Goal: Task Accomplishment & Management: Manage account settings

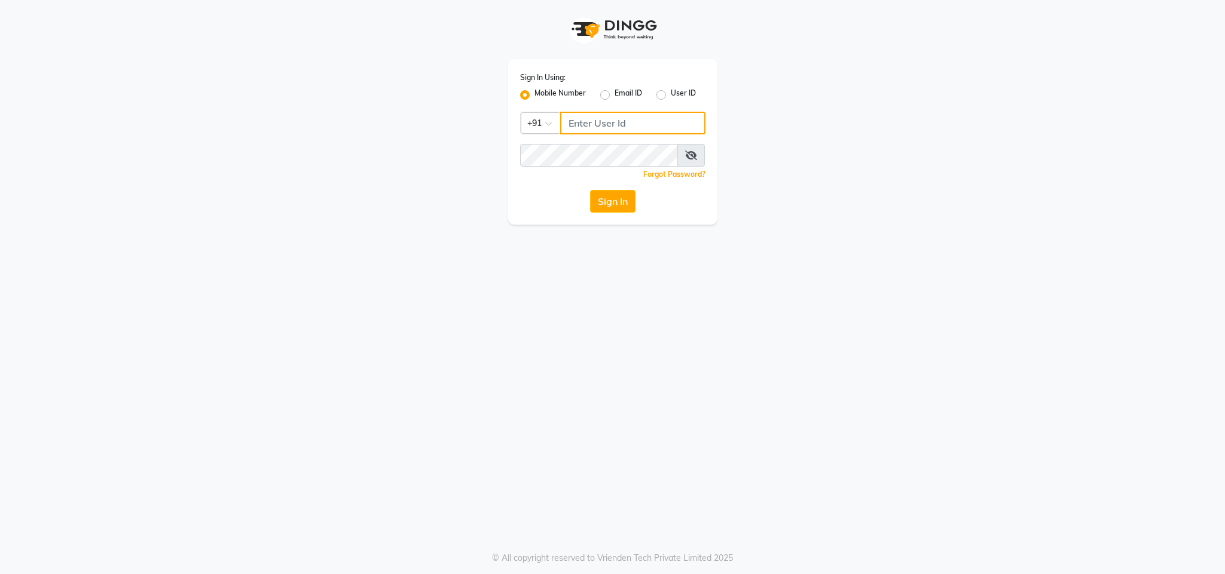
click at [592, 123] on input "Username" at bounding box center [632, 123] width 145 height 23
type input "9123929336"
click at [696, 153] on icon at bounding box center [691, 156] width 12 height 10
click at [590, 190] on button "Sign In" at bounding box center [612, 201] width 45 height 23
click at [684, 152] on span at bounding box center [691, 155] width 26 height 23
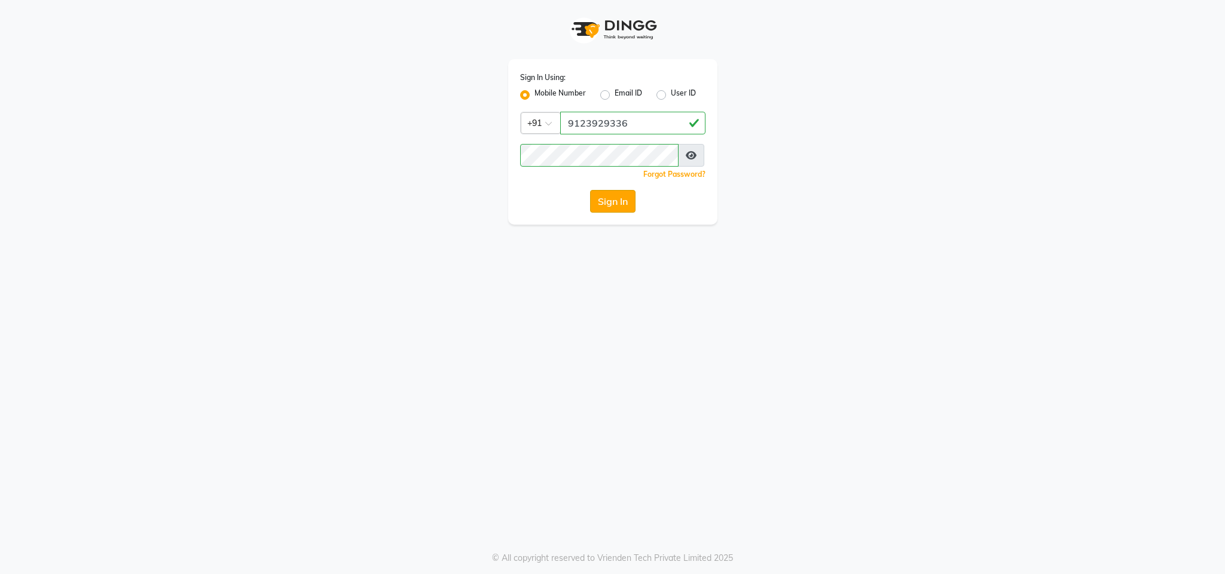
click at [610, 195] on button "Sign In" at bounding box center [612, 201] width 45 height 23
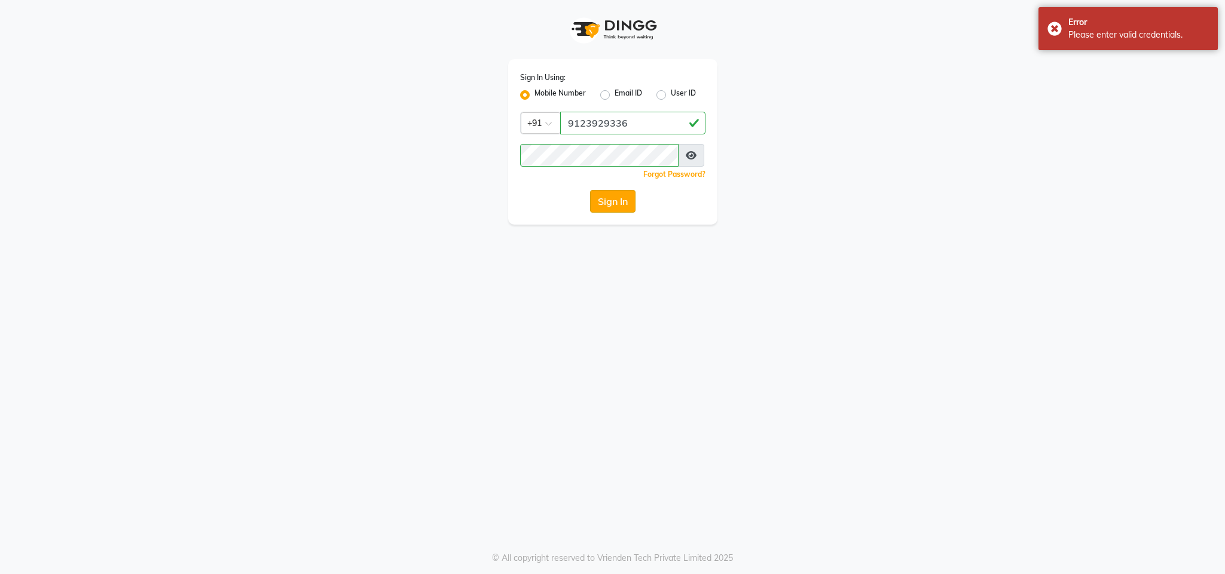
click at [610, 195] on button "Sign In" at bounding box center [612, 201] width 45 height 23
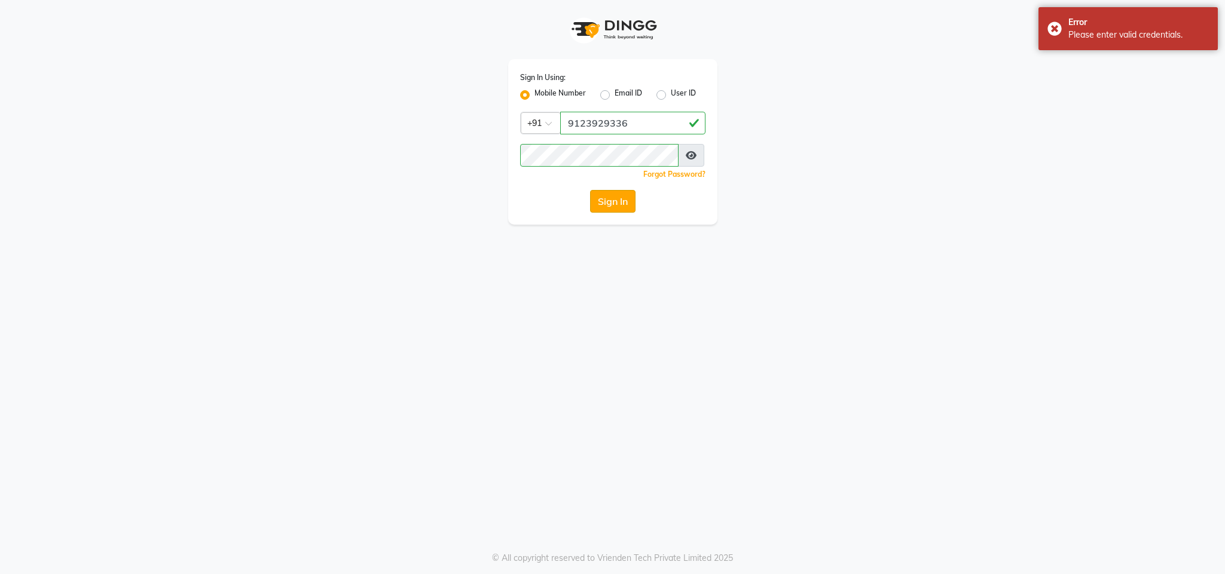
click at [610, 195] on button "Sign In" at bounding box center [612, 201] width 45 height 23
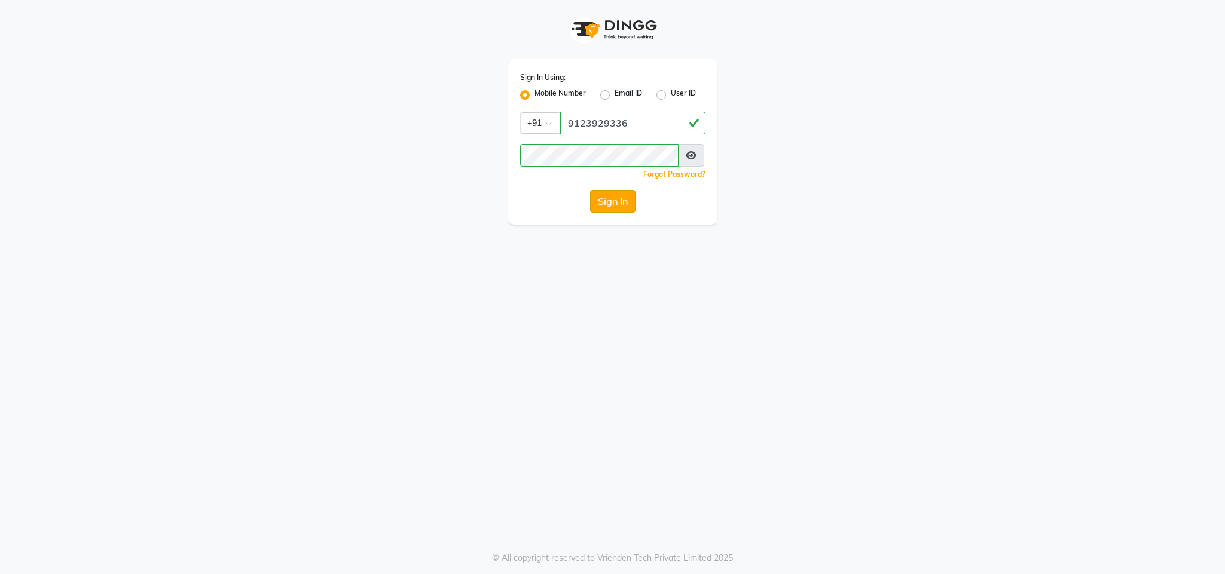
click at [612, 194] on button "Sign In" at bounding box center [612, 201] width 45 height 23
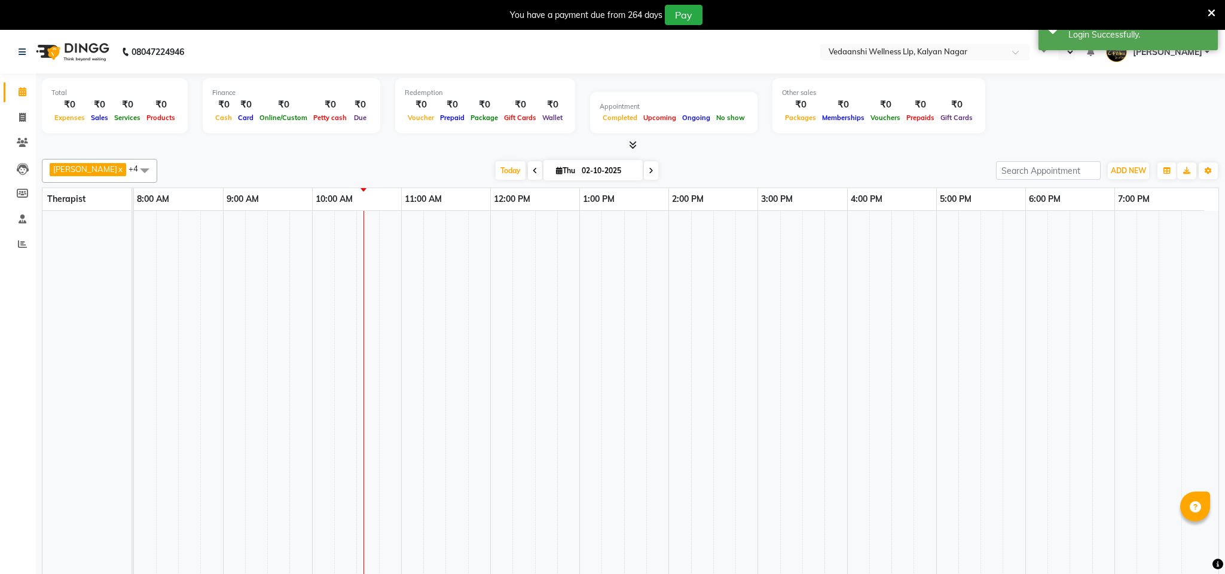
select select "en"
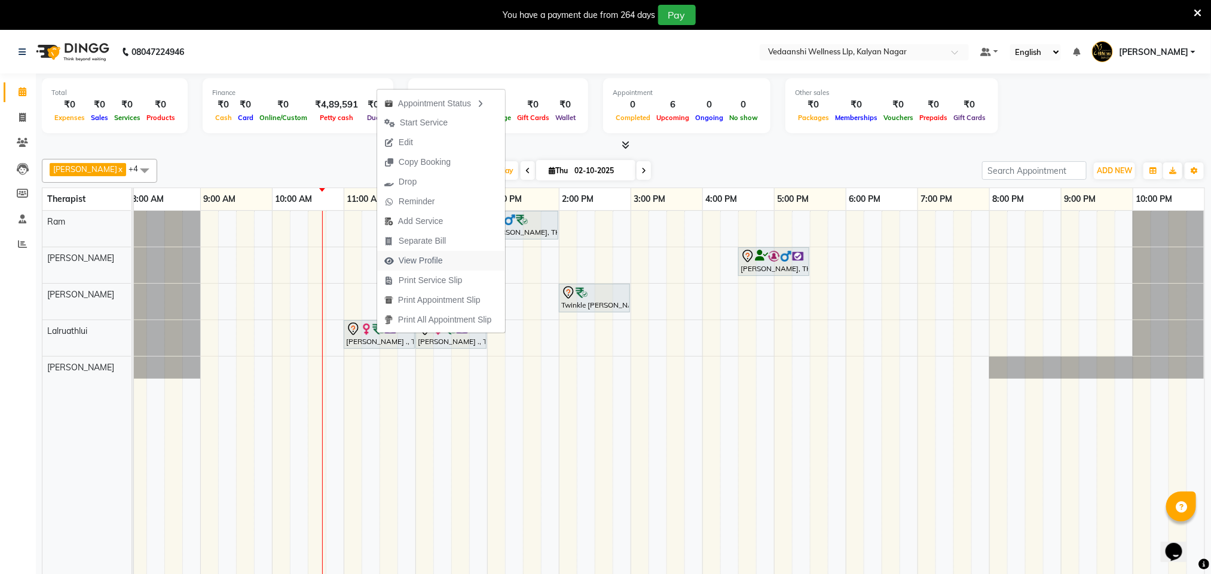
click at [427, 262] on span "View Profile" at bounding box center [421, 261] width 44 height 13
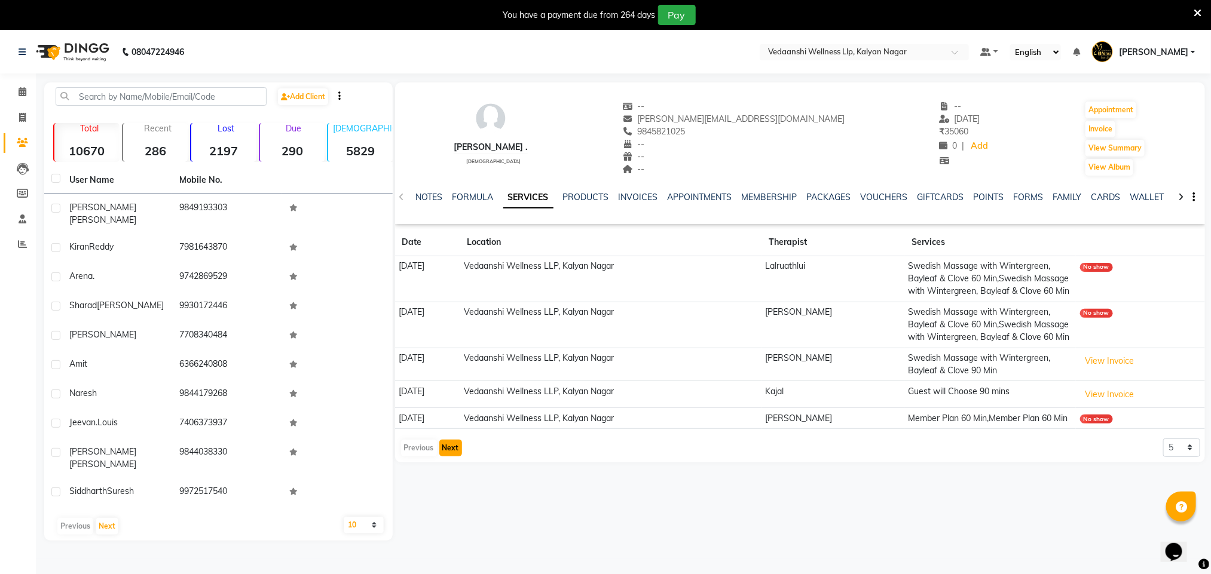
click at [443, 457] on button "Next" at bounding box center [450, 448] width 23 height 17
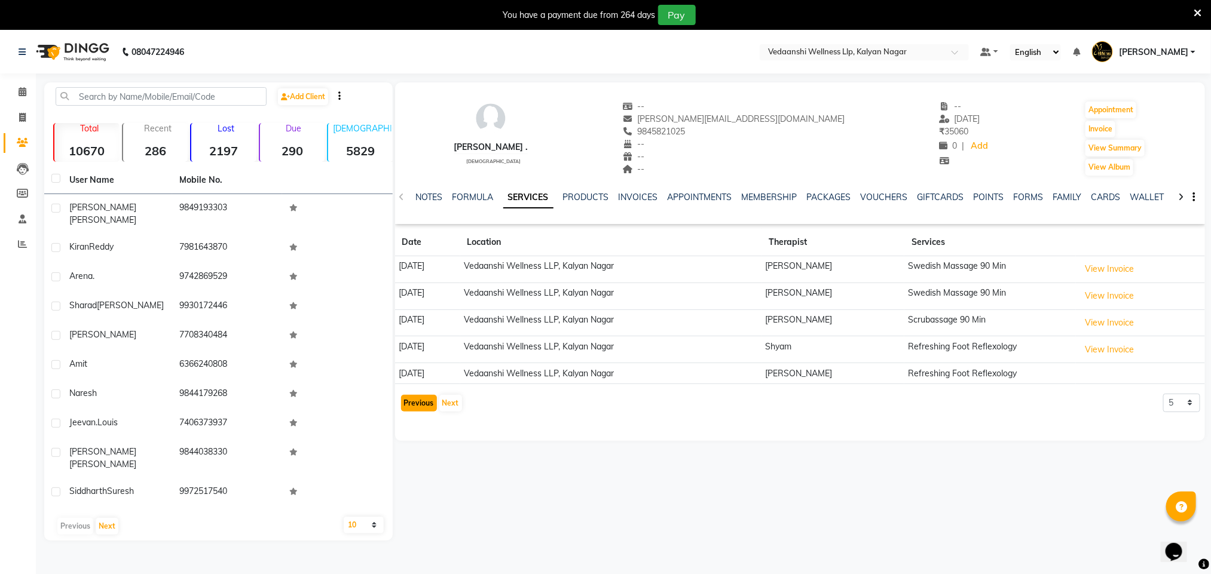
click at [424, 411] on button "Previous" at bounding box center [419, 403] width 36 height 17
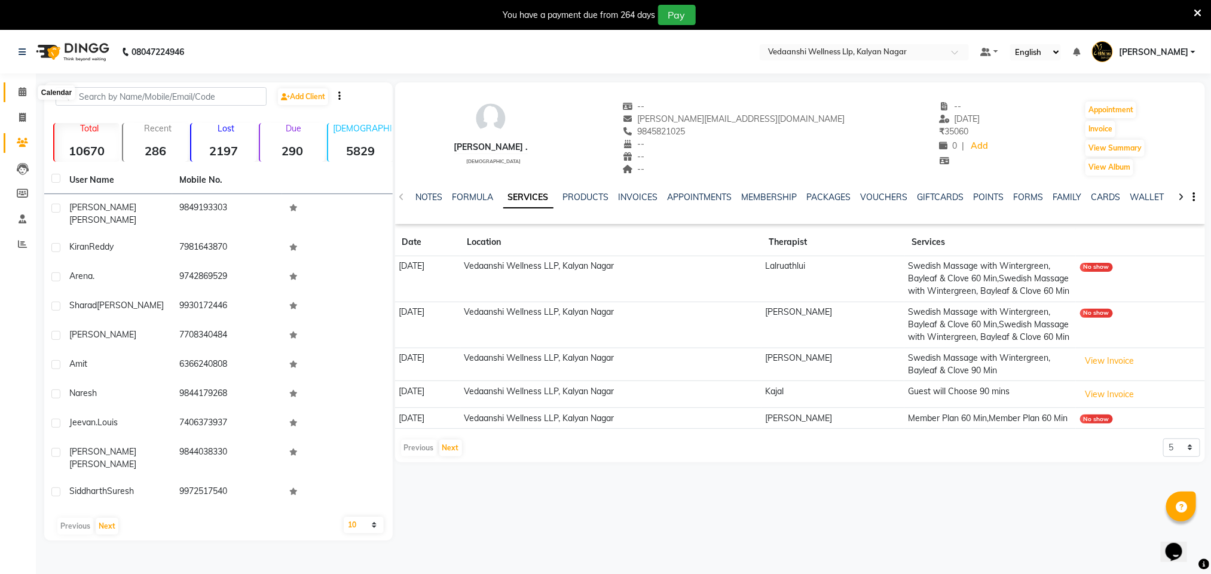
click at [26, 96] on icon at bounding box center [23, 91] width 8 height 9
